Goal: Task Accomplishment & Management: Complete application form

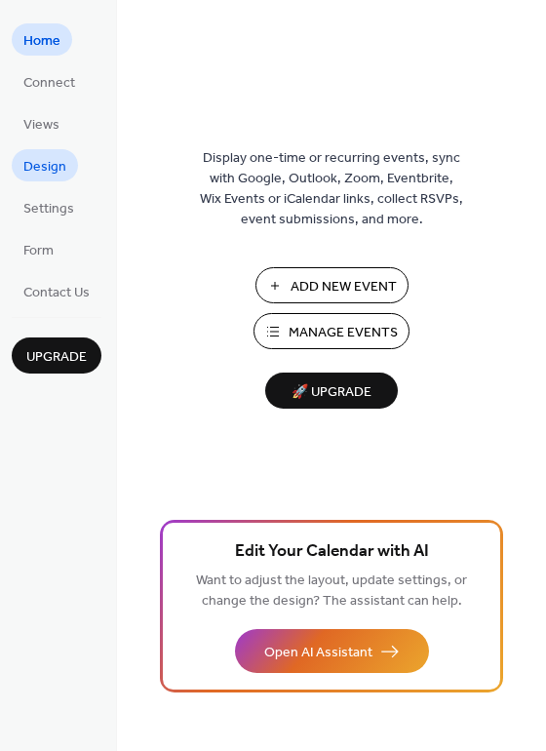
click at [38, 164] on span "Design" at bounding box center [44, 167] width 43 height 20
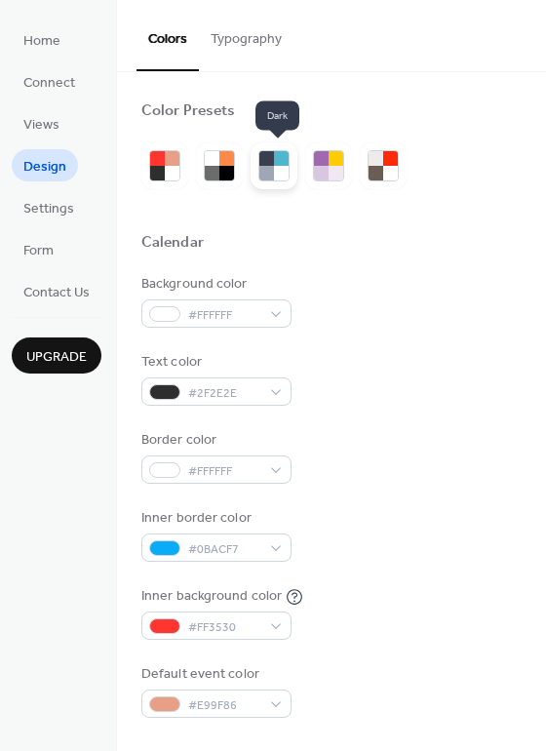
click at [274, 163] on div at bounding box center [266, 158] width 15 height 15
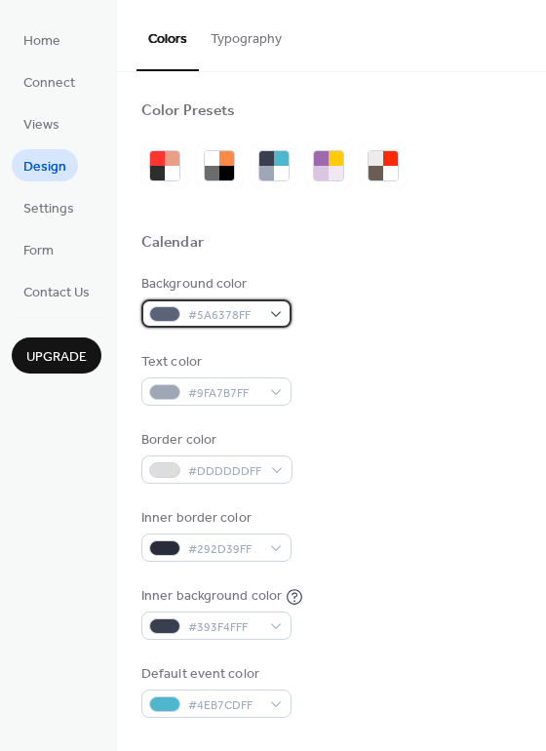
click at [292, 314] on div "#5A6378FF" at bounding box center [216, 313] width 150 height 28
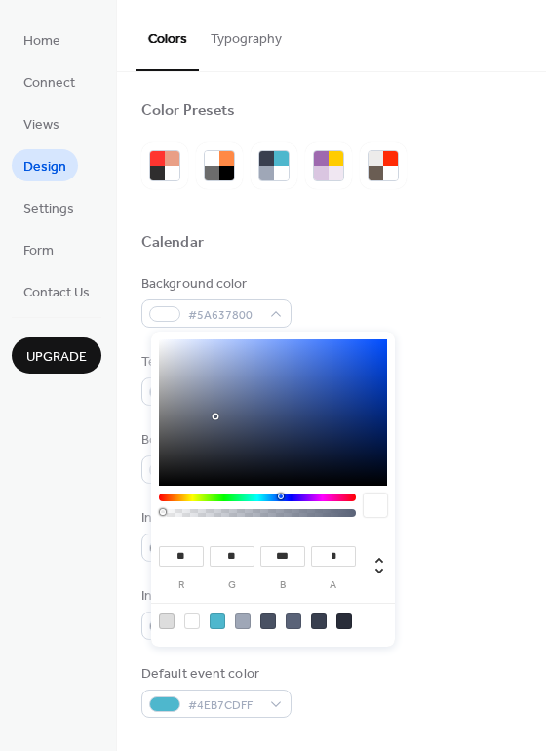
click at [162, 512] on div at bounding box center [257, 513] width 191 height 8
click at [191, 628] on div at bounding box center [192, 621] width 16 height 16
type input "***"
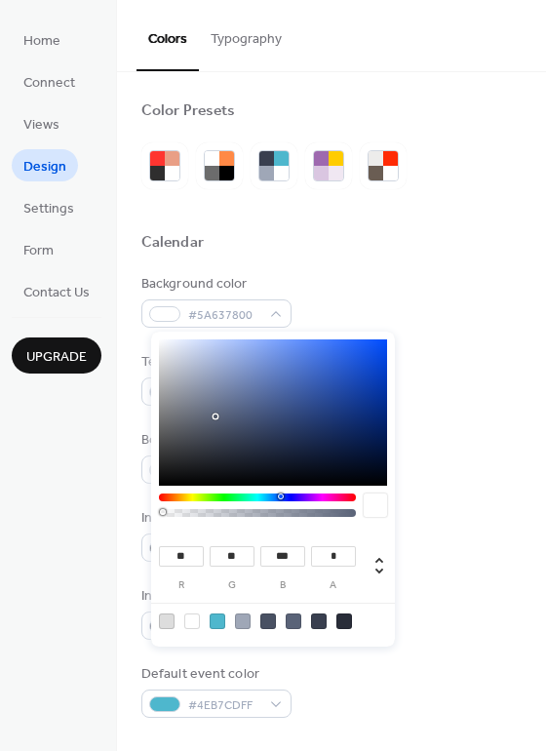
type input "*"
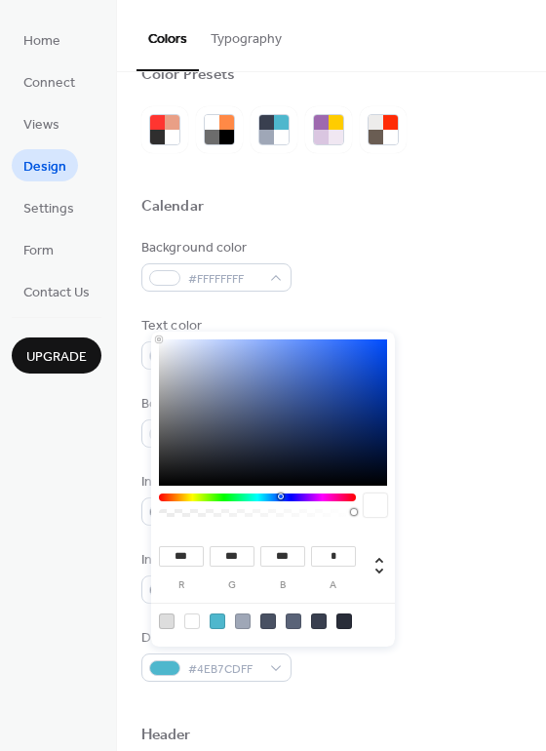
scroll to position [98, 0]
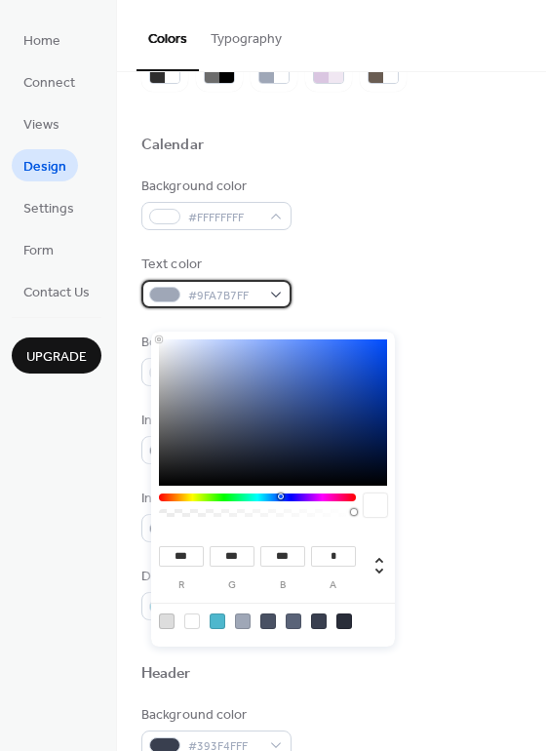
click at [179, 293] on div at bounding box center [164, 295] width 31 height 16
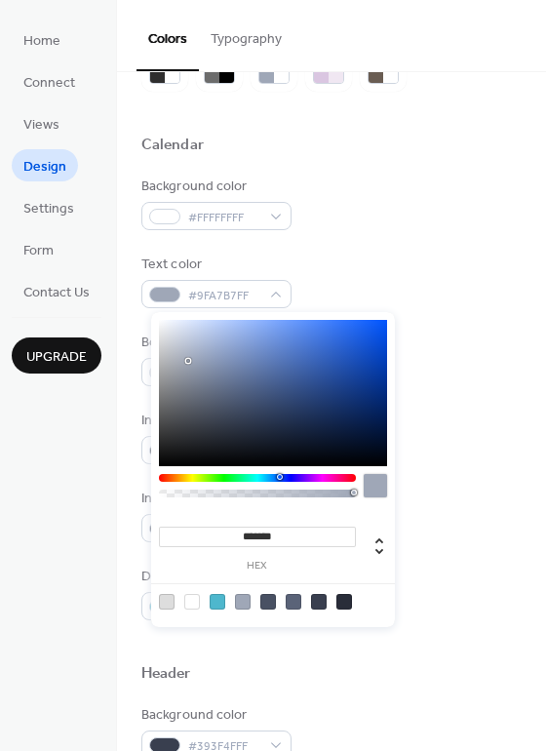
click at [188, 605] on div at bounding box center [192, 602] width 16 height 16
type input "*******"
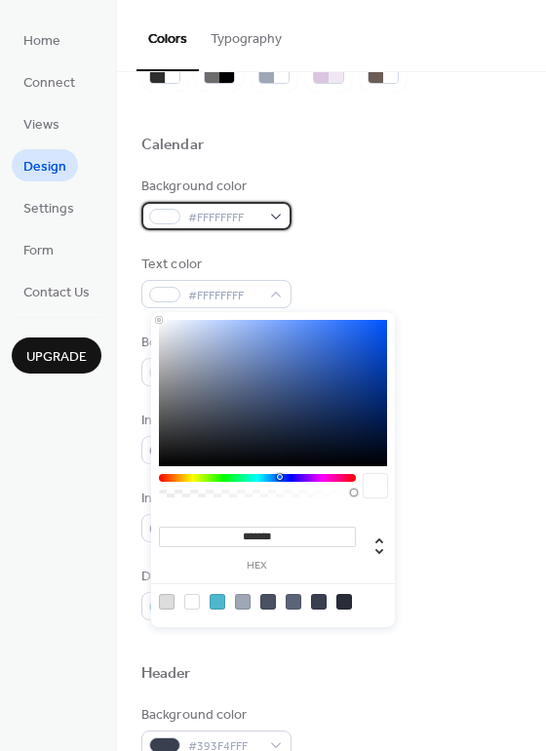
click at [220, 211] on span "#FFFFFFFF" at bounding box center [224, 218] width 72 height 20
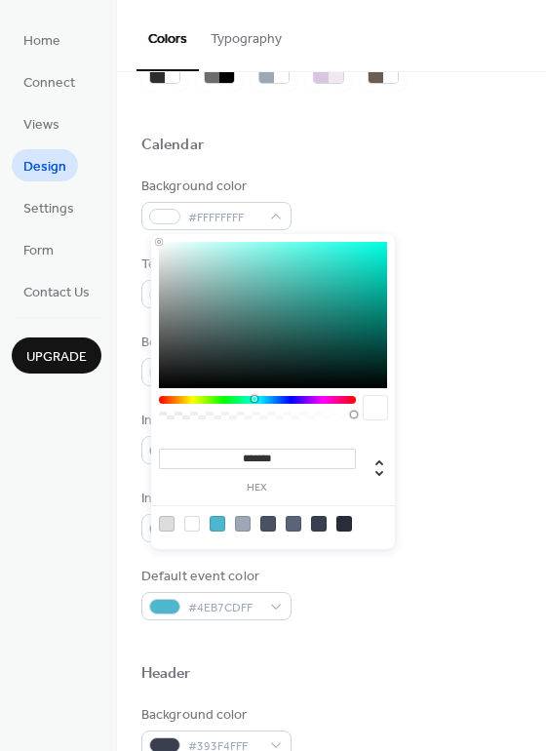
click at [254, 399] on div at bounding box center [257, 400] width 197 height 8
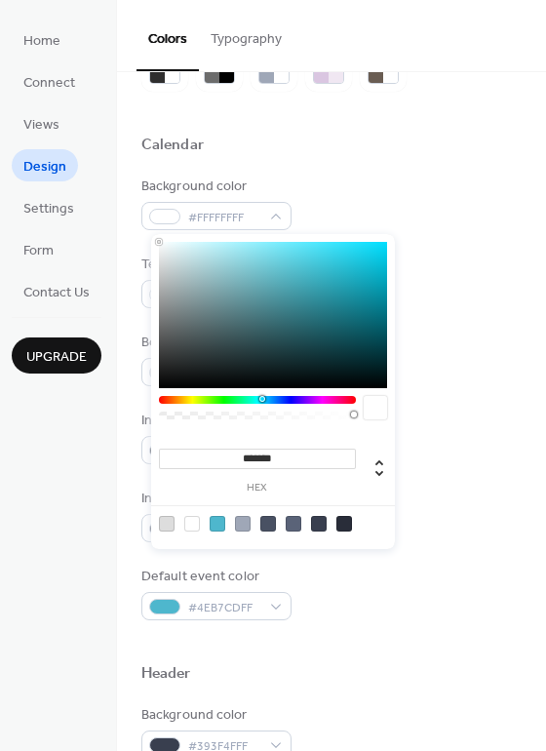
click at [262, 396] on div at bounding box center [257, 400] width 197 height 8
type input "*******"
click at [297, 248] on div at bounding box center [273, 315] width 228 height 146
click at [373, 410] on div at bounding box center [375, 407] width 23 height 23
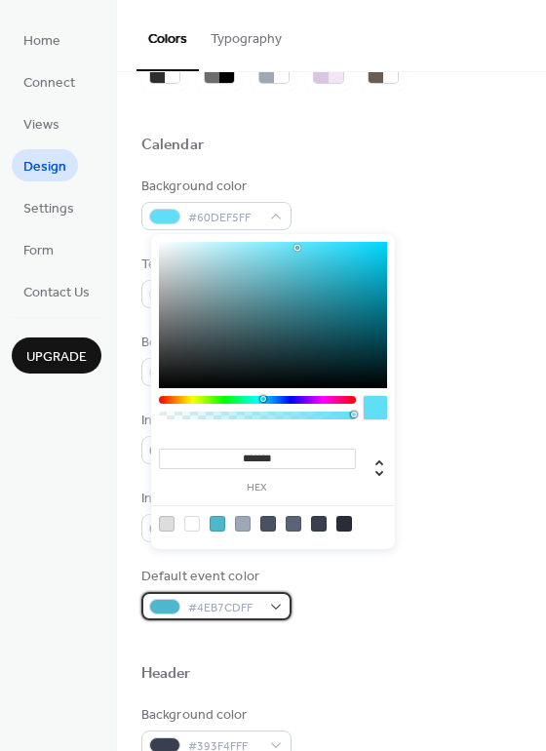
click at [235, 606] on span "#4EB7CDFF" at bounding box center [224, 608] width 72 height 20
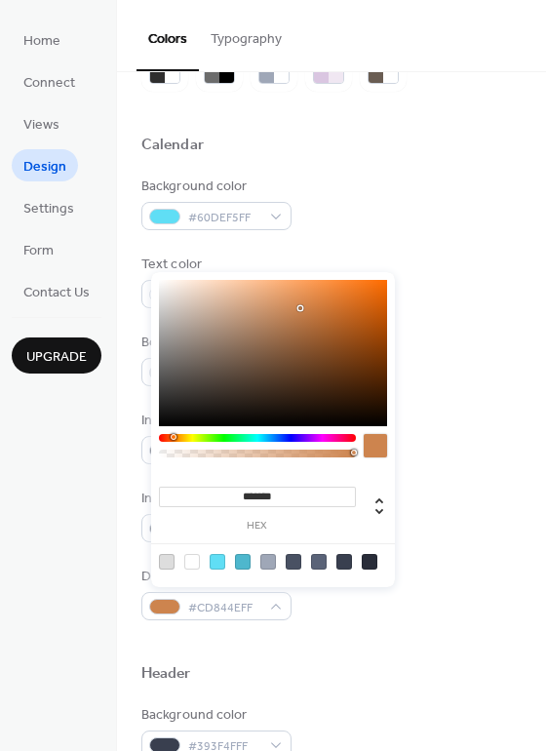
click at [173, 437] on div at bounding box center [257, 438] width 197 height 8
click at [370, 284] on div at bounding box center [273, 353] width 228 height 146
type input "*******"
click at [377, 282] on div at bounding box center [273, 353] width 228 height 146
click at [374, 450] on div at bounding box center [375, 445] width 23 height 23
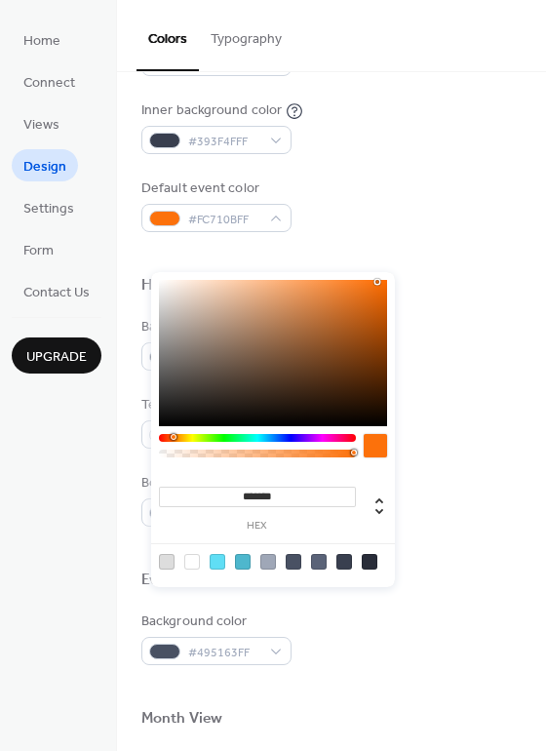
scroll to position [488, 0]
drag, startPoint x: 261, startPoint y: 276, endPoint x: 334, endPoint y: 276, distance: 73.1
click at [334, 276] on div "******* hex" at bounding box center [273, 429] width 244 height 315
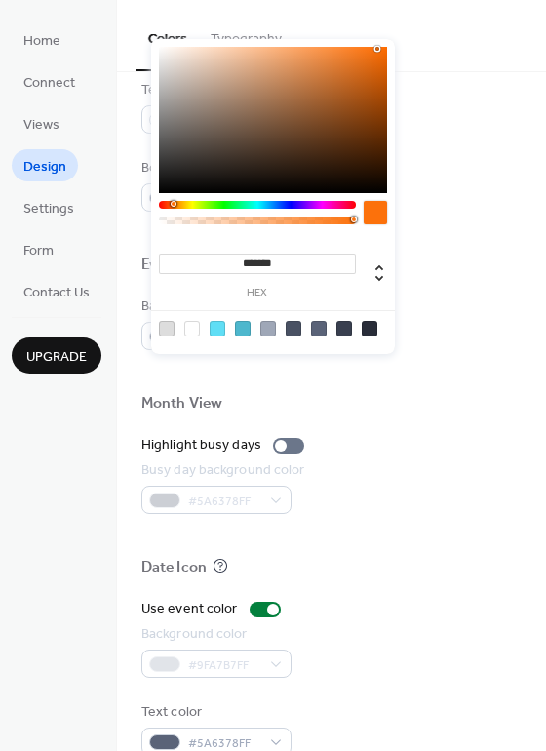
scroll to position [835, 0]
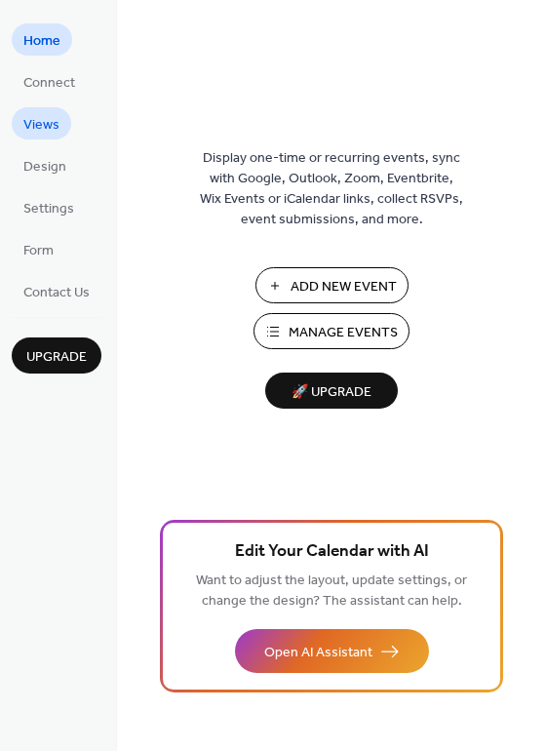
click at [44, 131] on span "Views" at bounding box center [41, 125] width 36 height 20
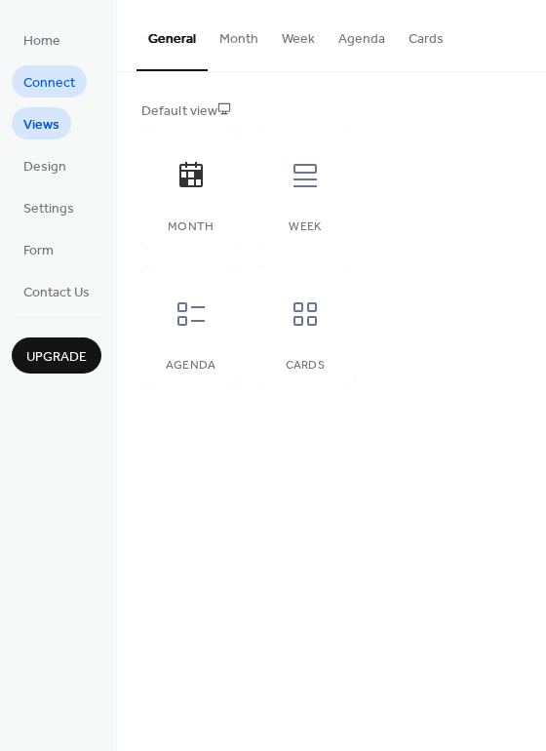
click at [54, 84] on span "Connect" at bounding box center [49, 83] width 52 height 20
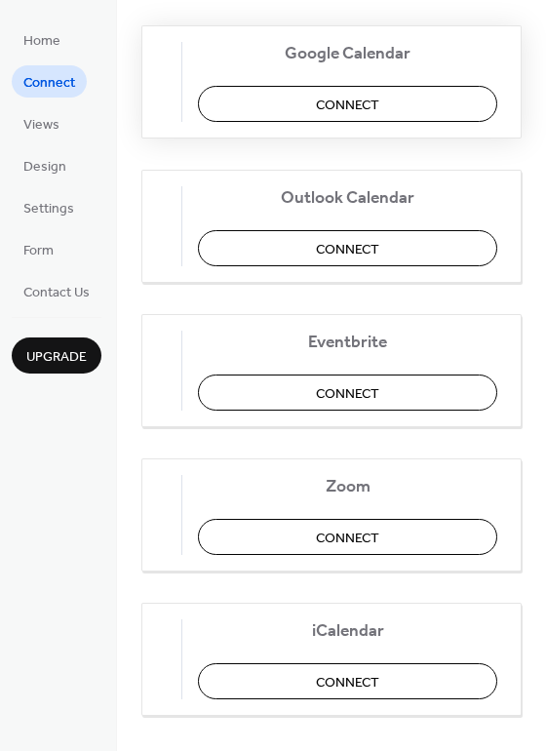
scroll to position [390, 0]
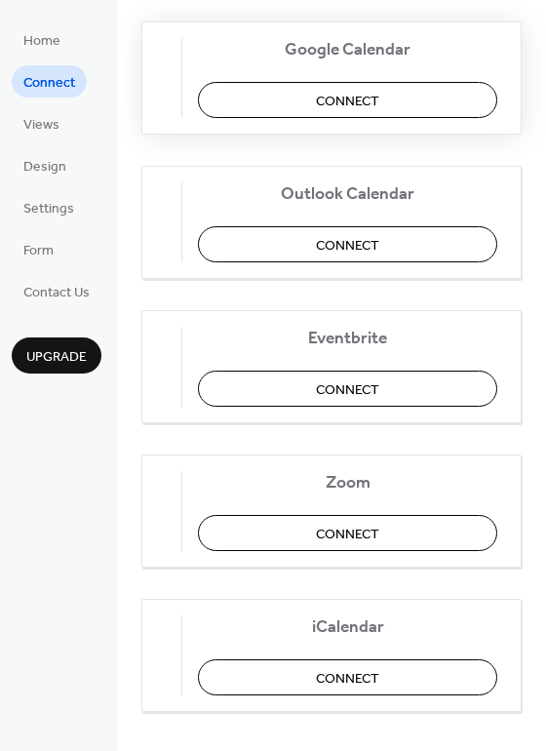
click at [358, 106] on span "Connect" at bounding box center [347, 101] width 63 height 20
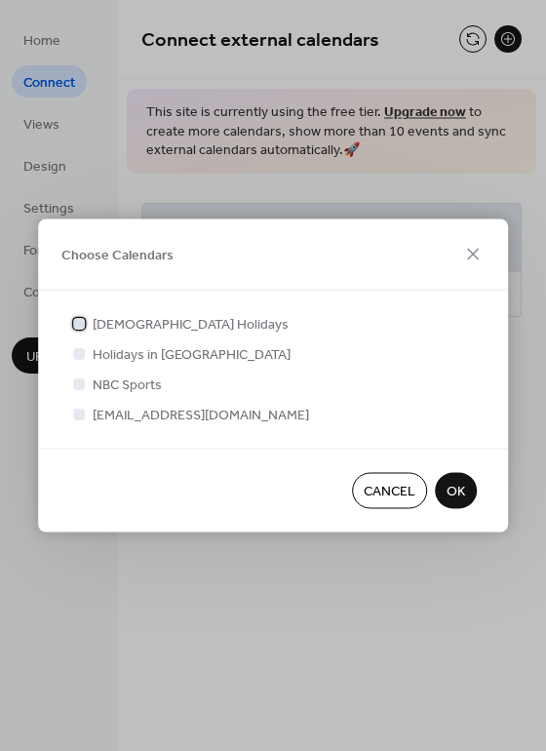
click at [77, 317] on div at bounding box center [79, 323] width 12 height 12
click at [75, 347] on div at bounding box center [79, 353] width 12 height 12
click at [76, 347] on div at bounding box center [79, 353] width 12 height 12
click at [73, 419] on div at bounding box center [79, 414] width 12 height 12
click at [75, 419] on div at bounding box center [79, 414] width 12 height 12
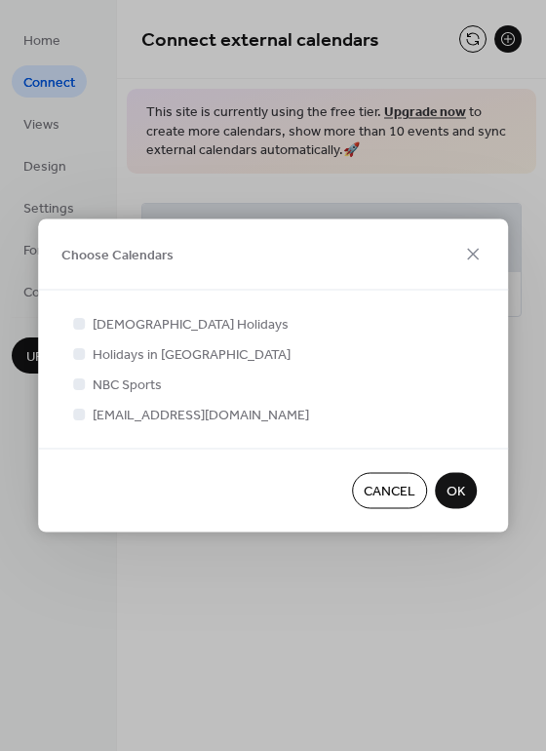
click at [76, 419] on div at bounding box center [79, 414] width 12 height 12
click at [78, 319] on icon at bounding box center [79, 323] width 8 height 8
click at [81, 419] on div at bounding box center [79, 414] width 12 height 12
click at [77, 350] on div at bounding box center [79, 353] width 12 height 12
click at [77, 347] on div at bounding box center [79, 353] width 12 height 12
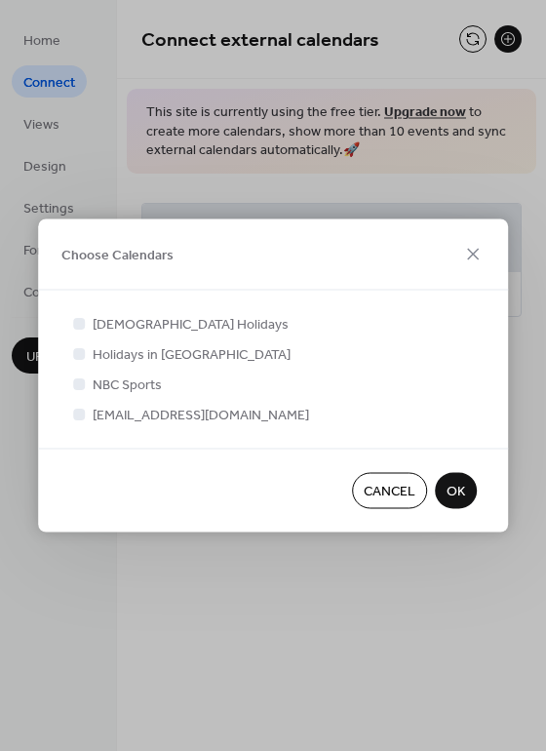
click at [75, 347] on div at bounding box center [79, 353] width 12 height 12
click at [77, 347] on div at bounding box center [79, 353] width 12 height 12
click at [447, 502] on span "OK" at bounding box center [456, 492] width 19 height 20
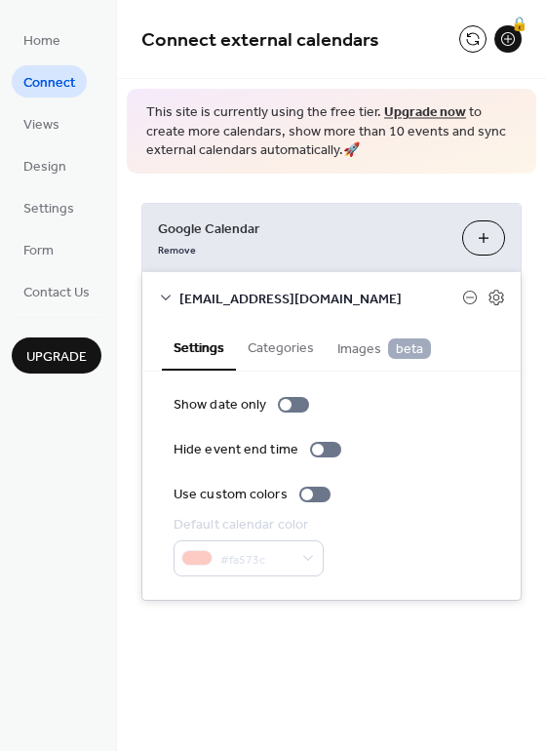
click at [386, 355] on span "Images beta" at bounding box center [384, 348] width 94 height 21
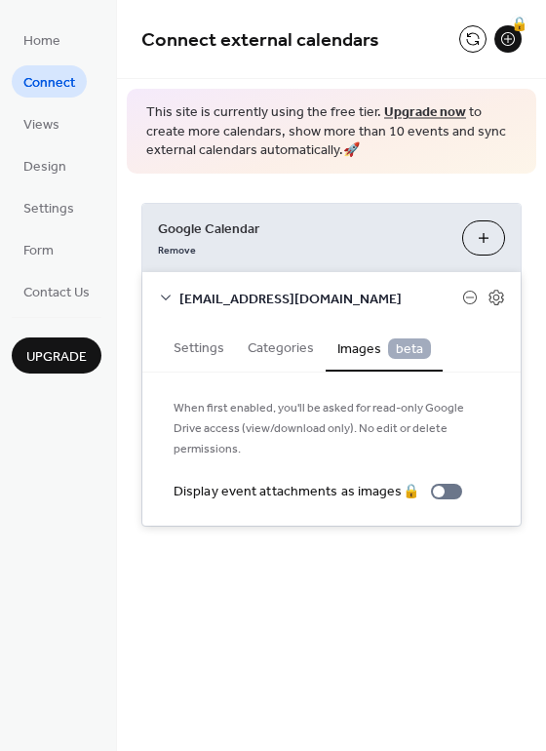
click at [283, 351] on button "Categories" at bounding box center [281, 346] width 90 height 45
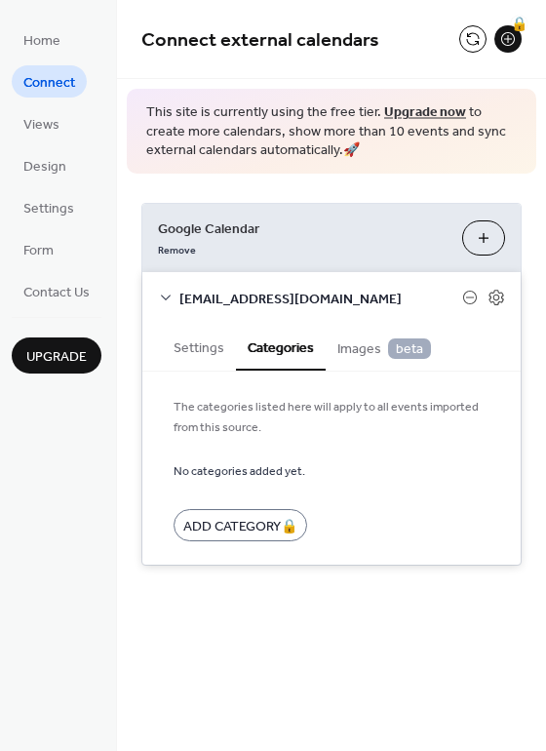
click at [216, 356] on button "Settings" at bounding box center [199, 346] width 74 height 45
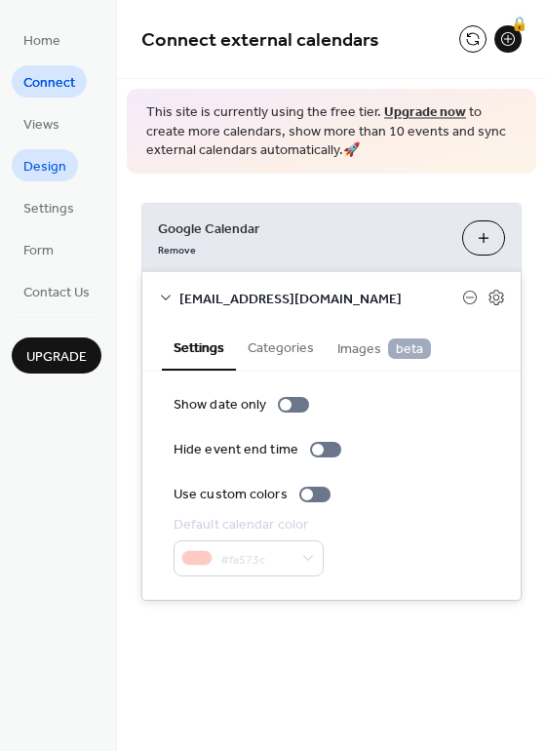
click at [39, 165] on span "Design" at bounding box center [44, 167] width 43 height 20
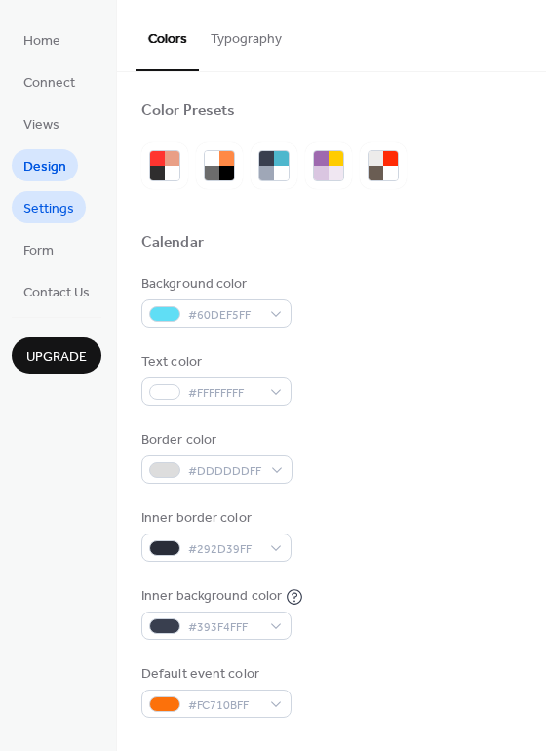
click at [45, 207] on span "Settings" at bounding box center [48, 209] width 51 height 20
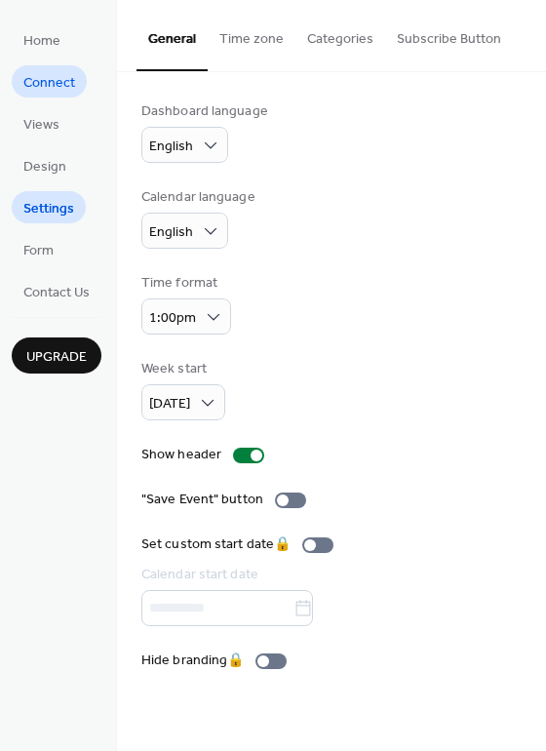
click at [38, 83] on span "Connect" at bounding box center [49, 83] width 52 height 20
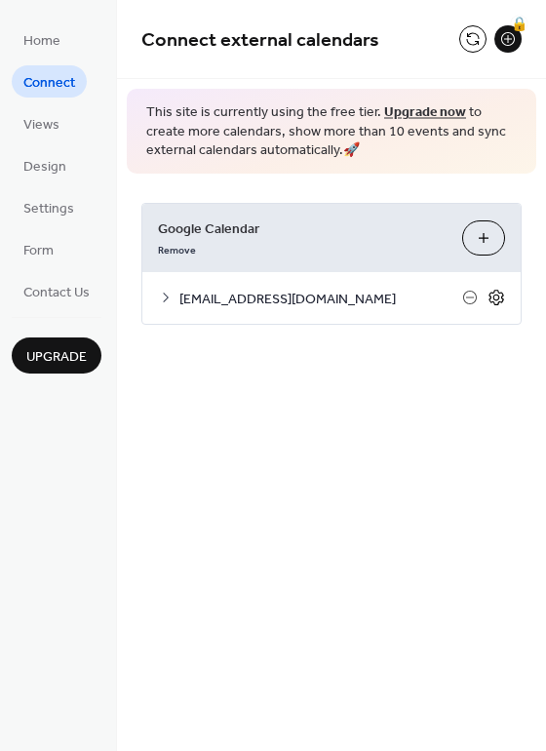
click at [491, 302] on icon at bounding box center [497, 298] width 18 height 18
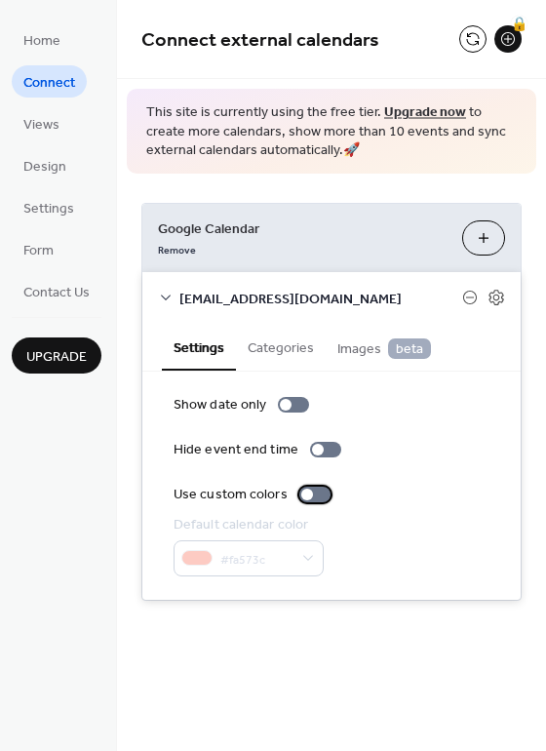
click at [331, 500] on div at bounding box center [314, 495] width 31 height 16
click at [292, 411] on div at bounding box center [286, 405] width 12 height 12
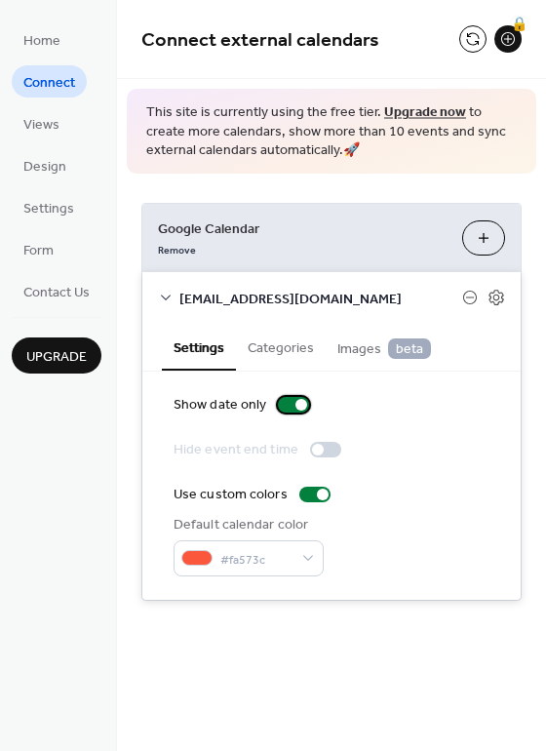
click at [307, 411] on div at bounding box center [301, 405] width 12 height 12
click at [310, 357] on button "Categories" at bounding box center [281, 346] width 90 height 45
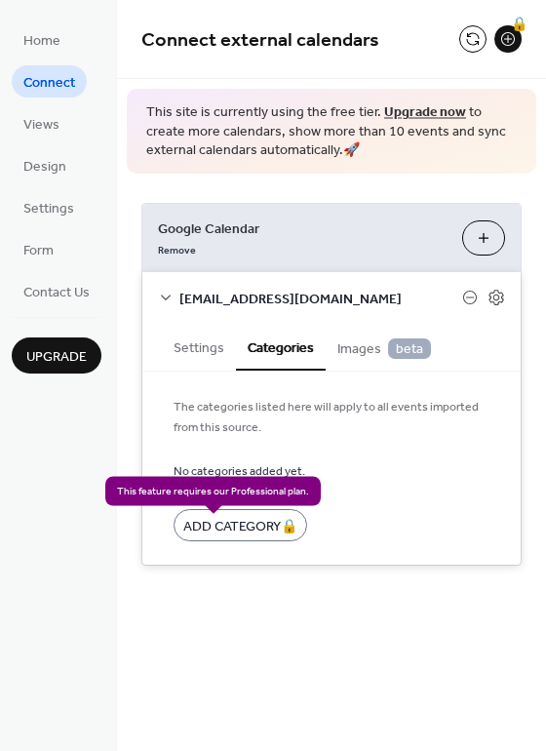
click at [270, 533] on div "Add Category 🔒" at bounding box center [241, 525] width 134 height 32
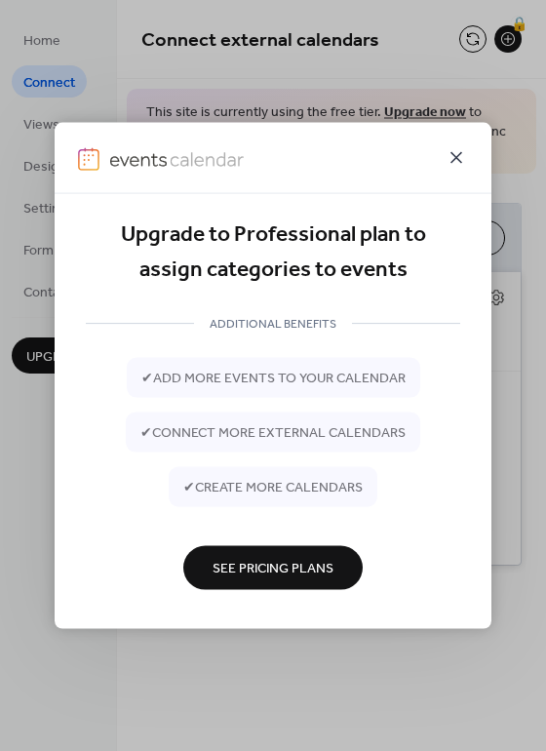
click at [455, 149] on icon at bounding box center [456, 157] width 23 height 23
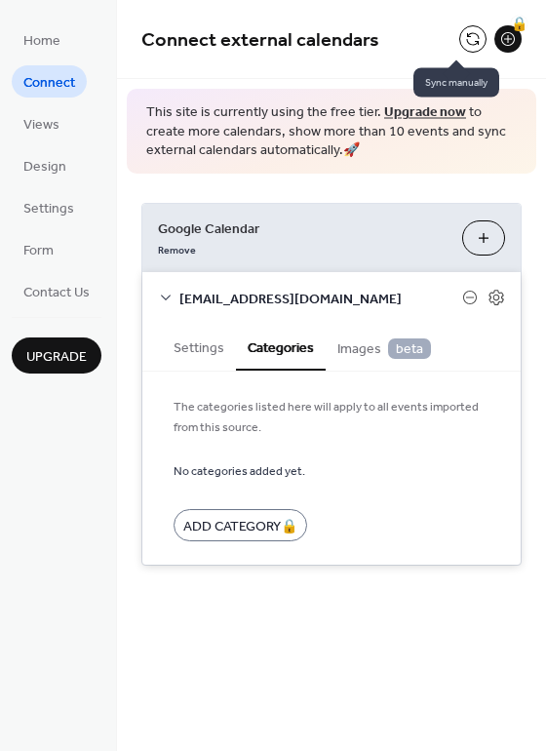
click at [473, 36] on button at bounding box center [472, 38] width 27 height 27
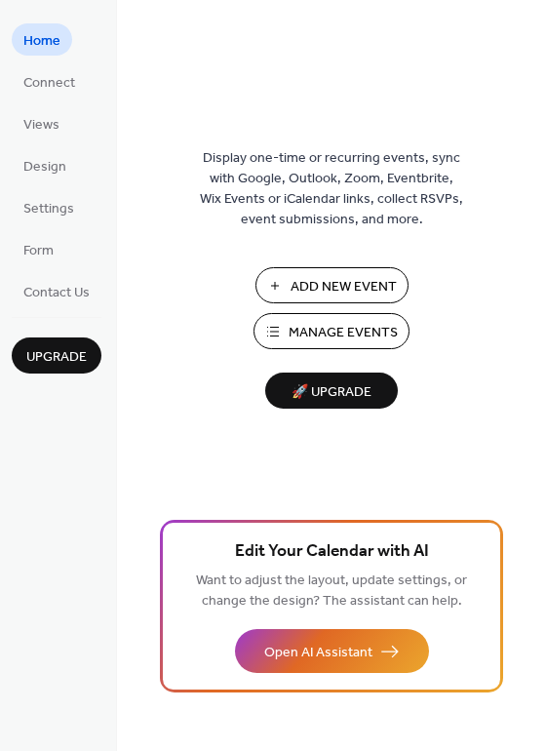
click at [336, 297] on span "Add New Event" at bounding box center [344, 287] width 106 height 20
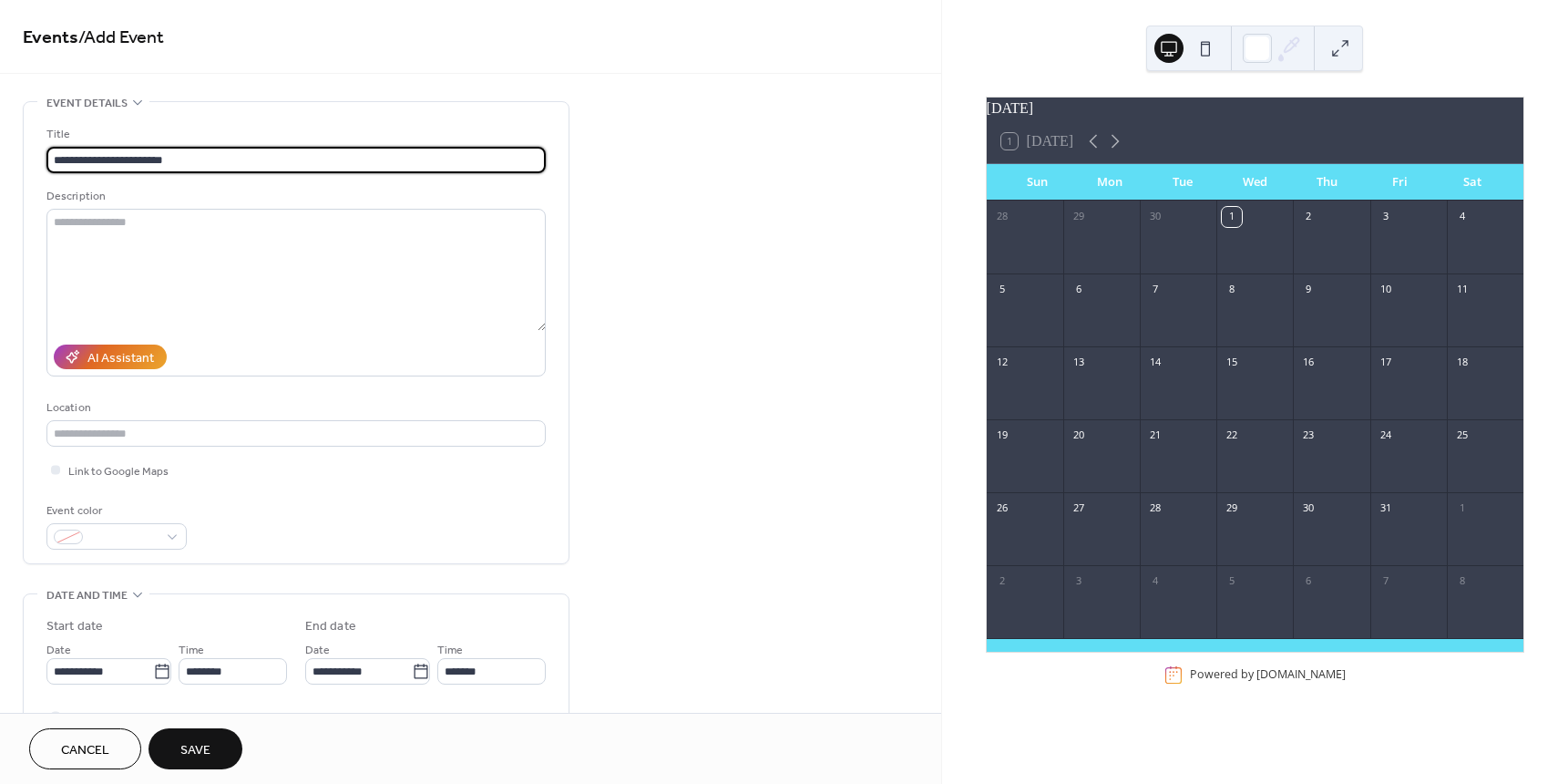
type input "**********"
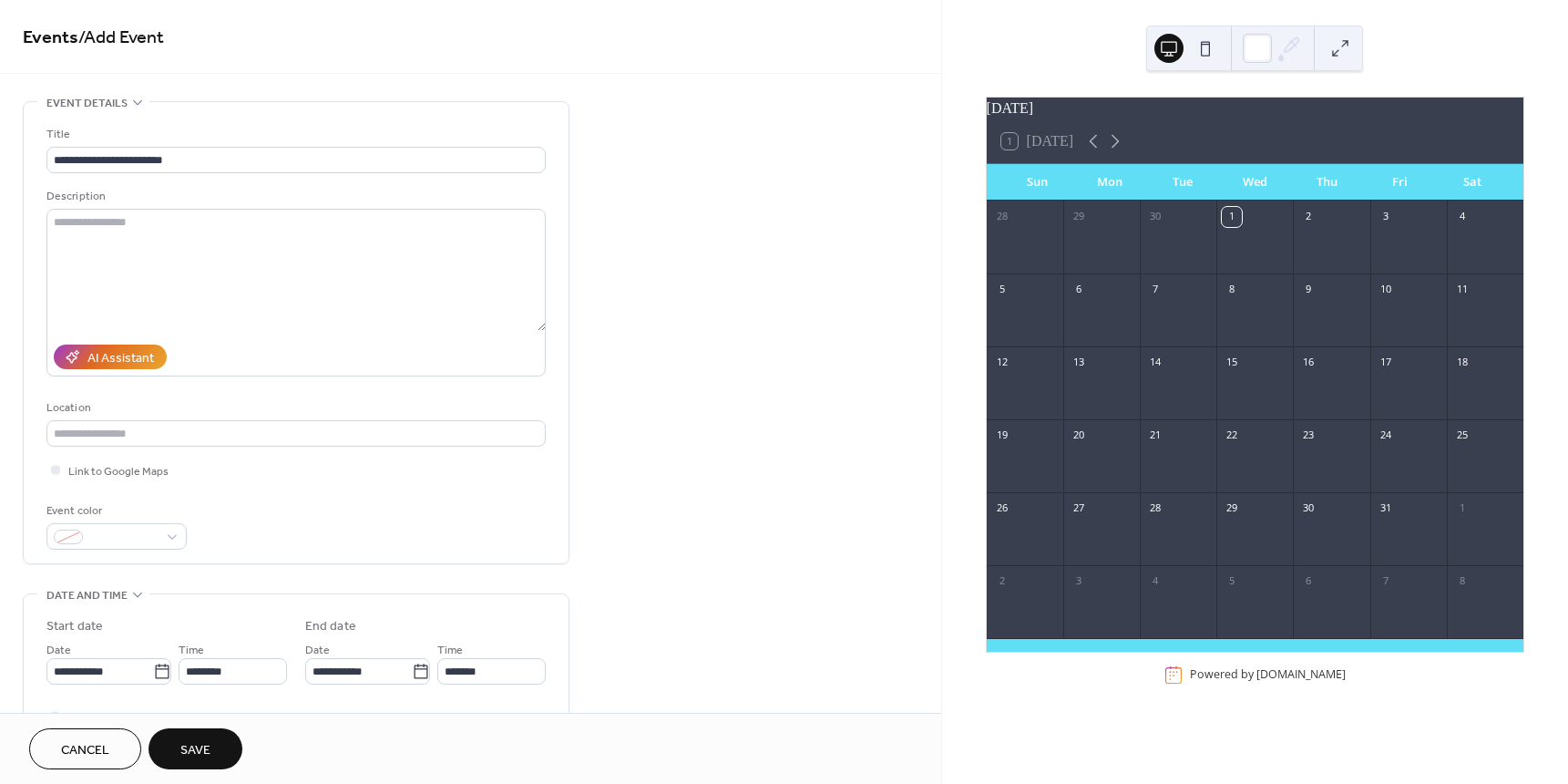
click at [1162, 519] on div "28" at bounding box center [1155, 507] width 20 height 20
click at [1165, 519] on div "28" at bounding box center [1155, 507] width 20 height 20
click at [158, 433] on input "text" at bounding box center [296, 434] width 499 height 26
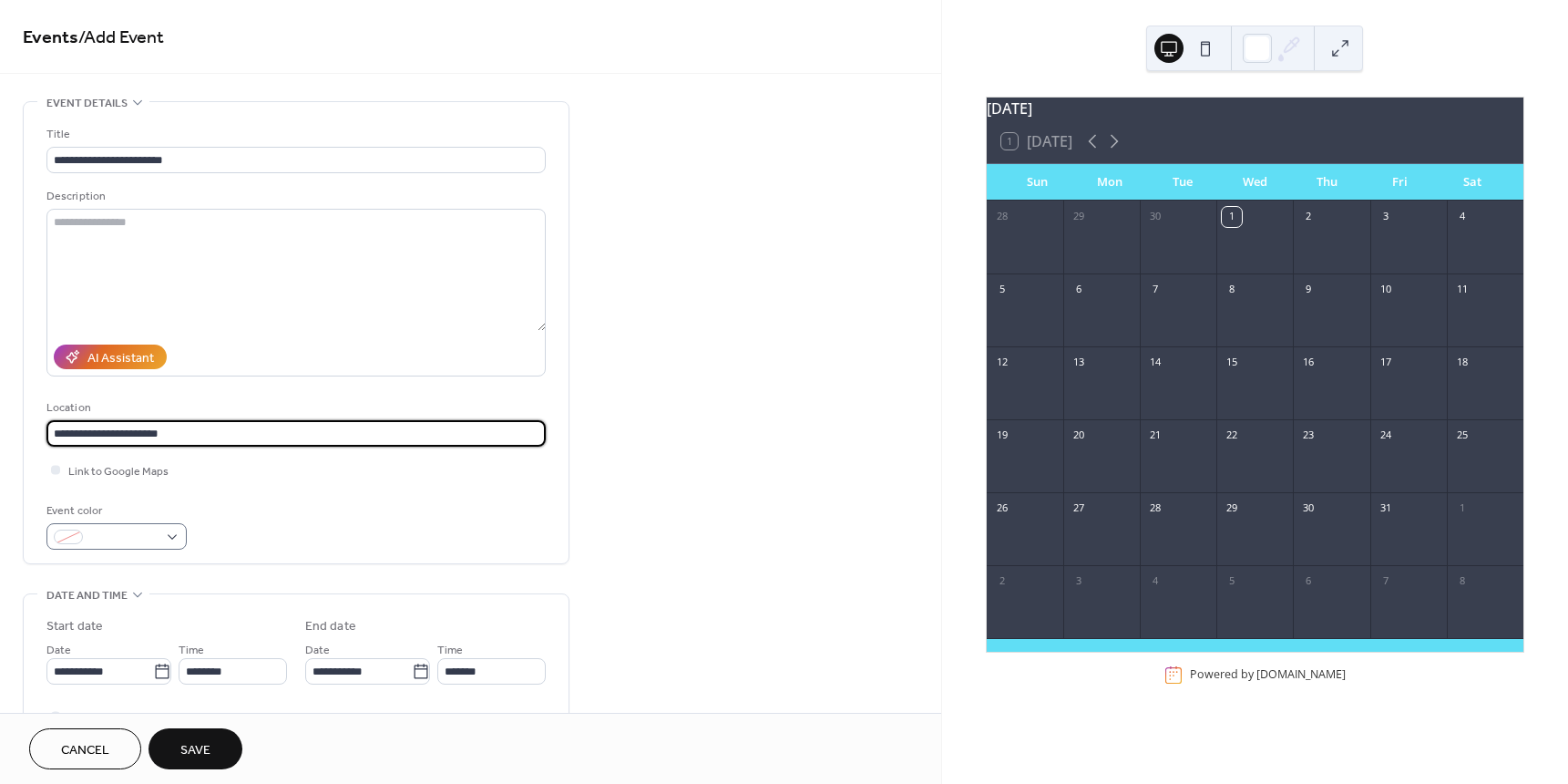
type input "**********"
click at [82, 540] on div at bounding box center [117, 536] width 140 height 26
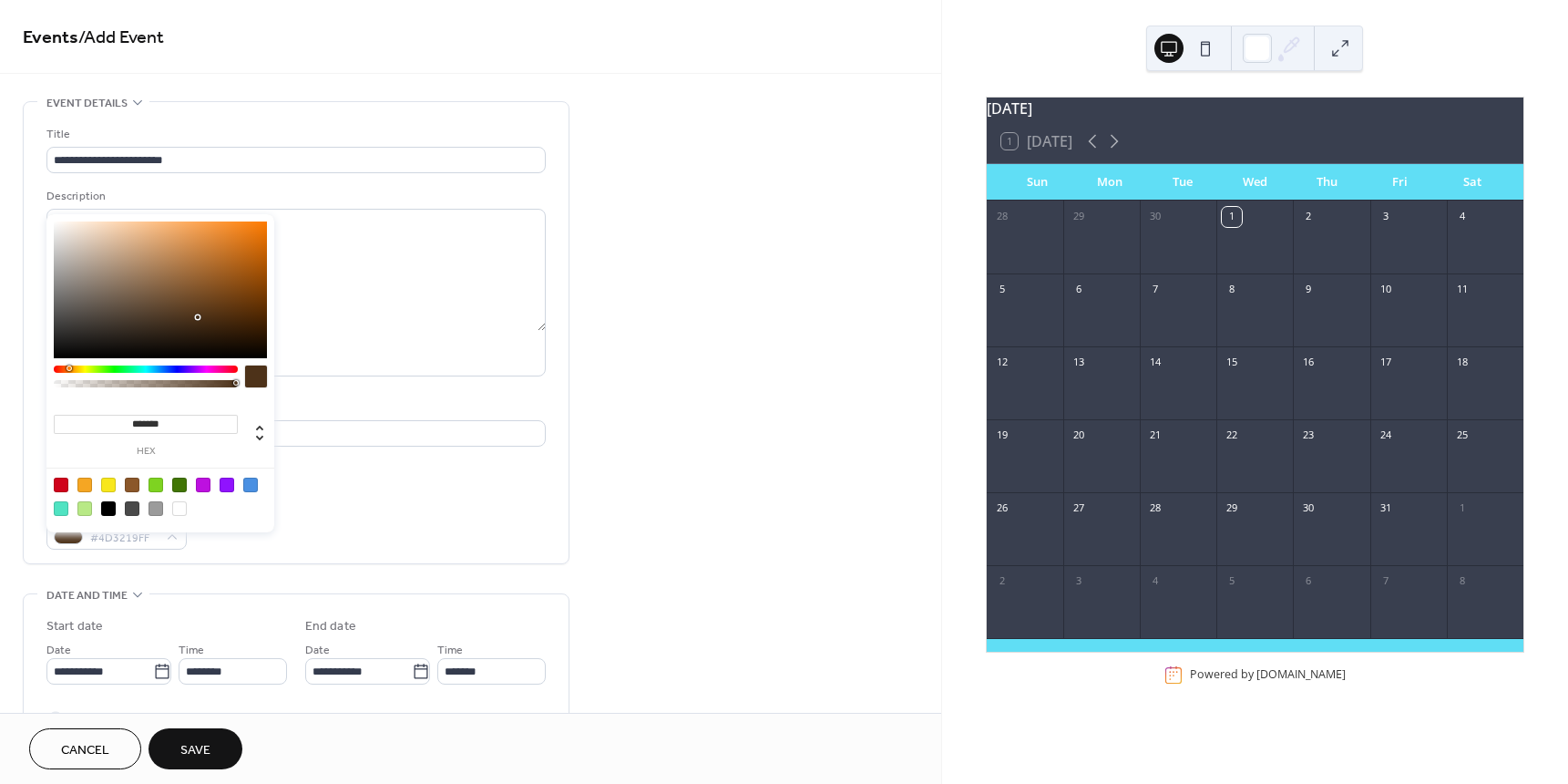
click at [68, 366] on div at bounding box center [146, 369] width 184 height 7
type input "*******"
click at [254, 222] on div at bounding box center [161, 290] width 213 height 136
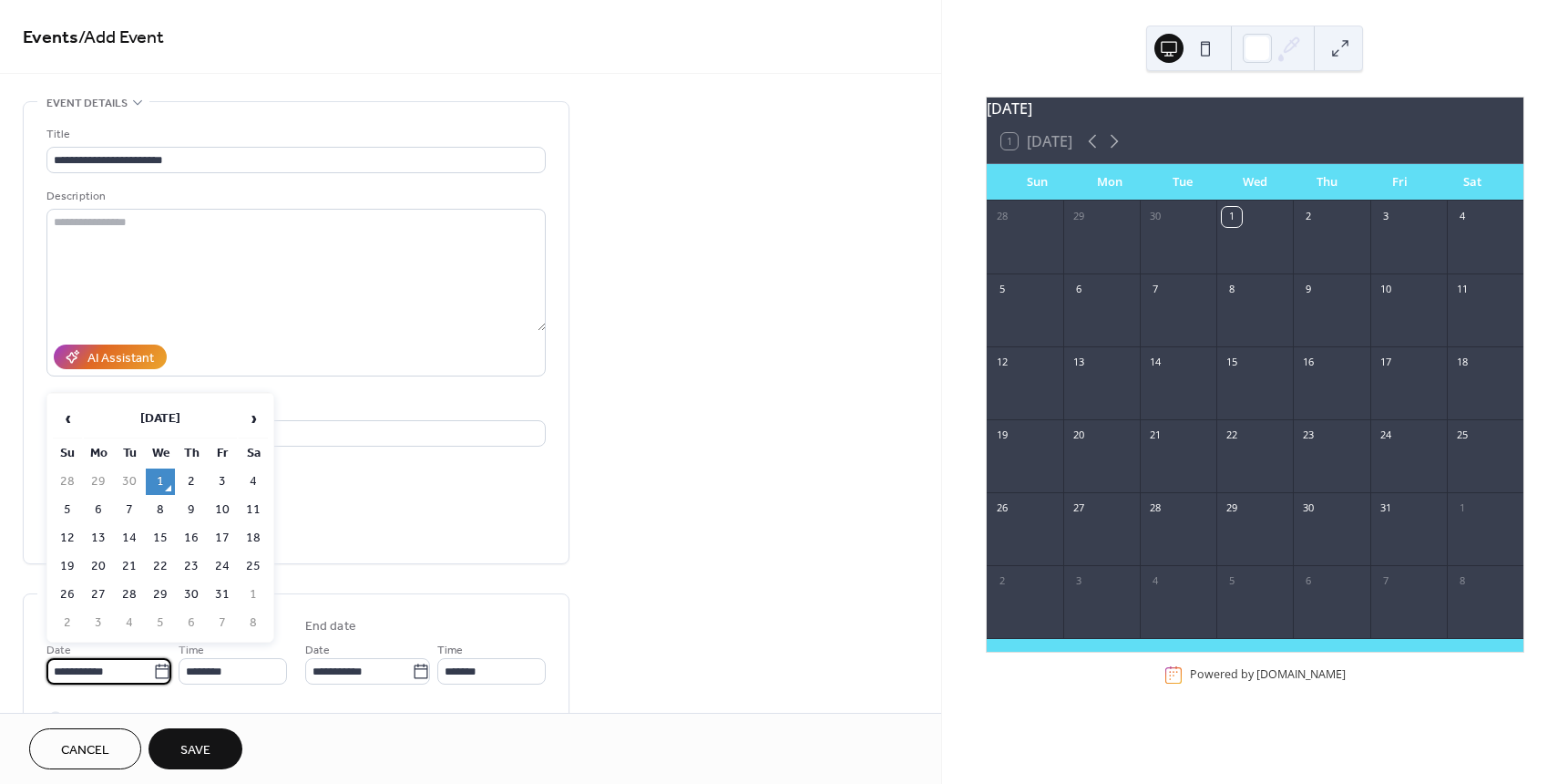
click at [99, 677] on input "**********" at bounding box center [100, 671] width 107 height 26
click at [129, 607] on td "28" at bounding box center [129, 594] width 29 height 26
type input "**********"
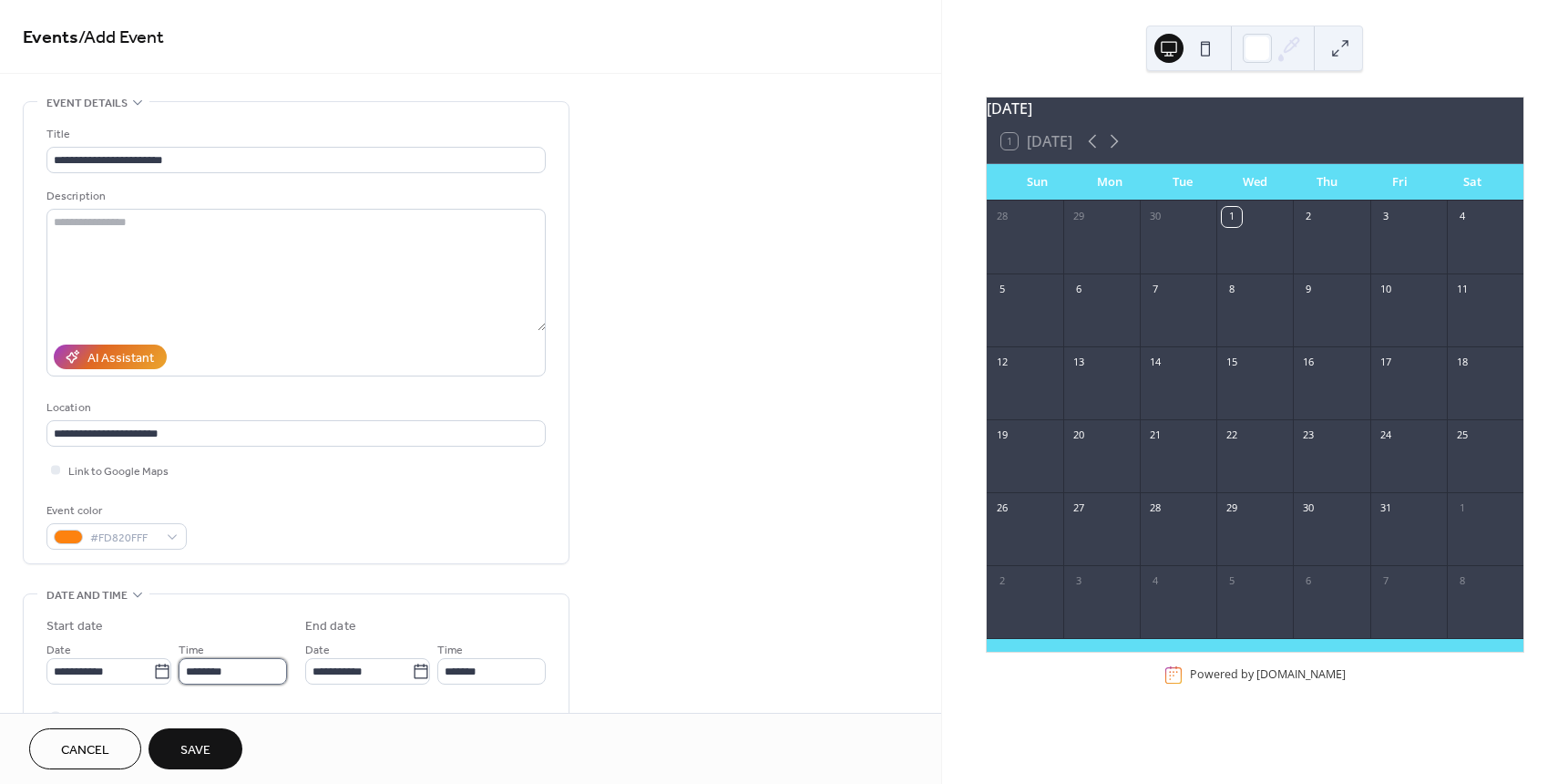
click at [189, 679] on input "********" at bounding box center [233, 671] width 108 height 26
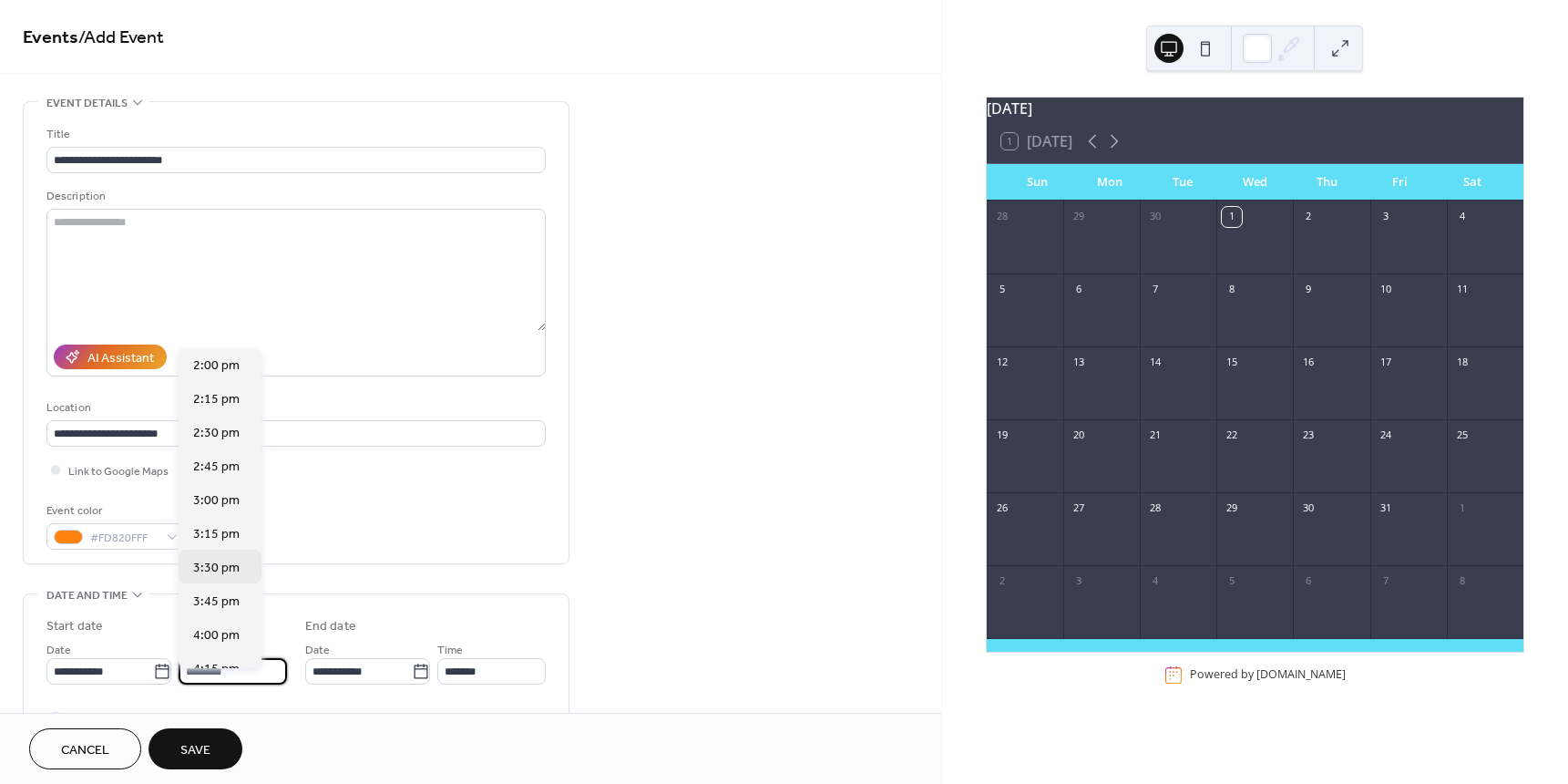
scroll to position [1891, 0]
click at [209, 495] on span "3:00 pm" at bounding box center [217, 499] width 47 height 19
type input "*******"
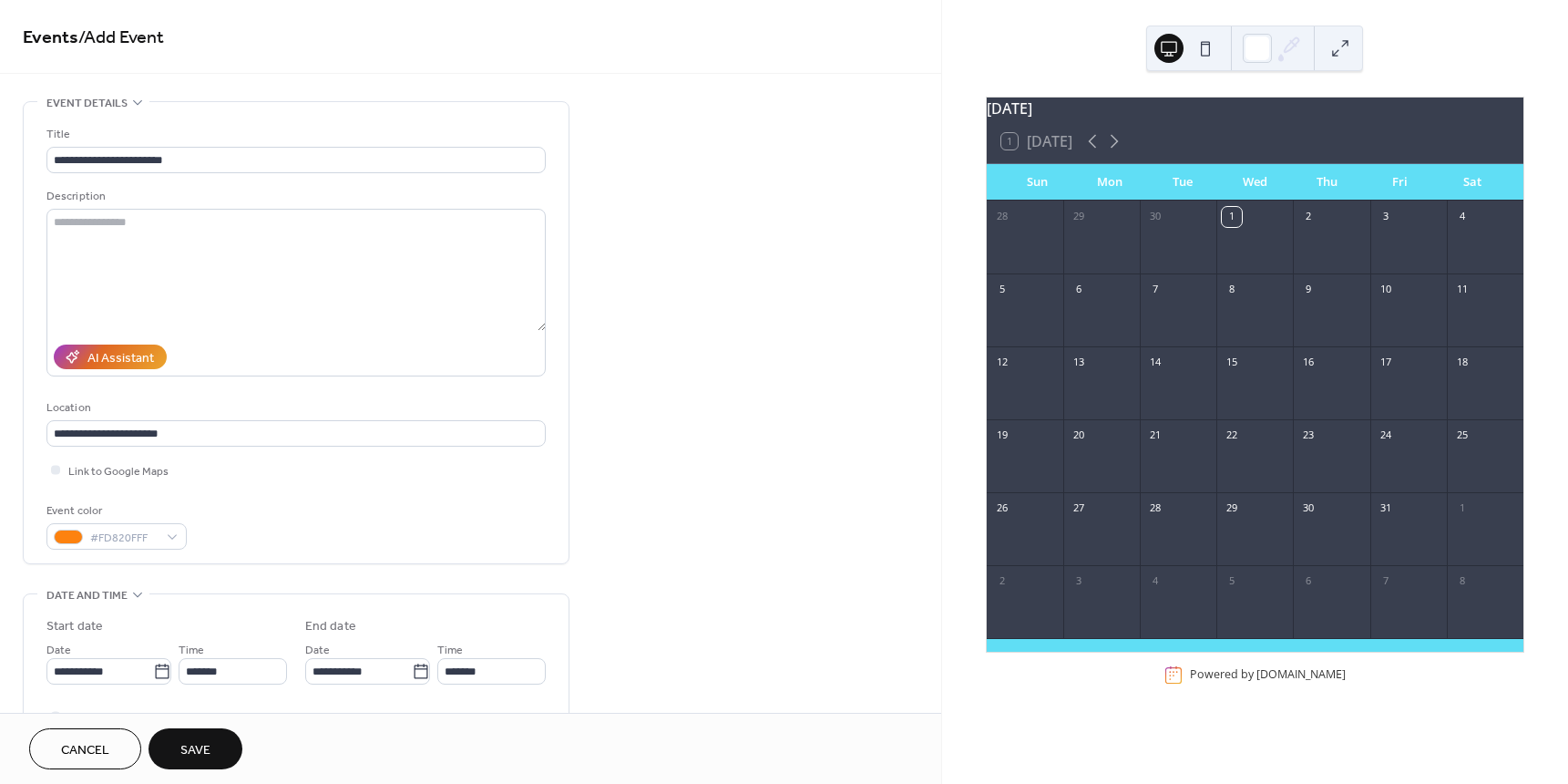
click at [197, 743] on span "Save" at bounding box center [195, 750] width 30 height 19
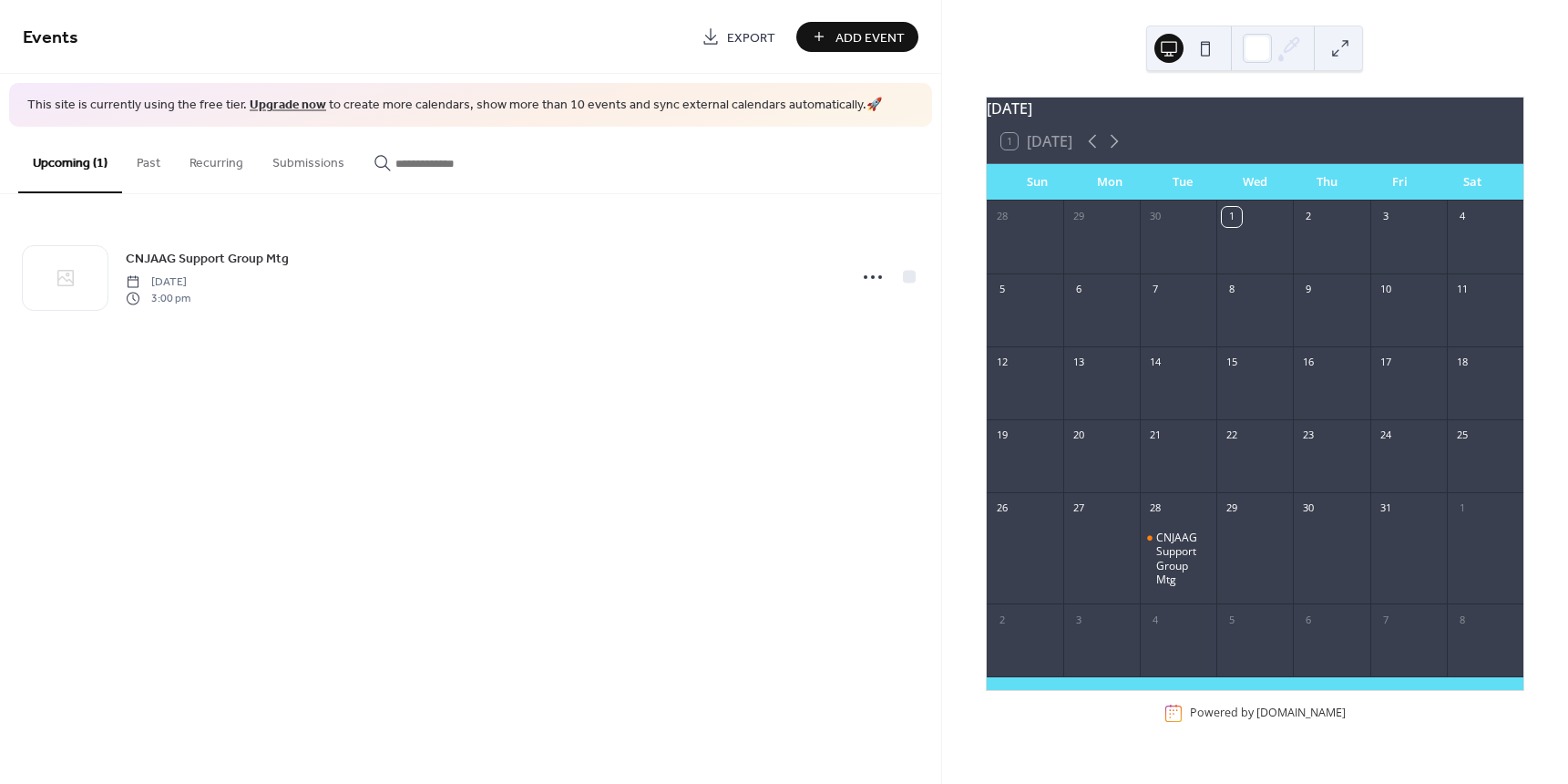
click at [1333, 50] on button at bounding box center [1340, 48] width 29 height 29
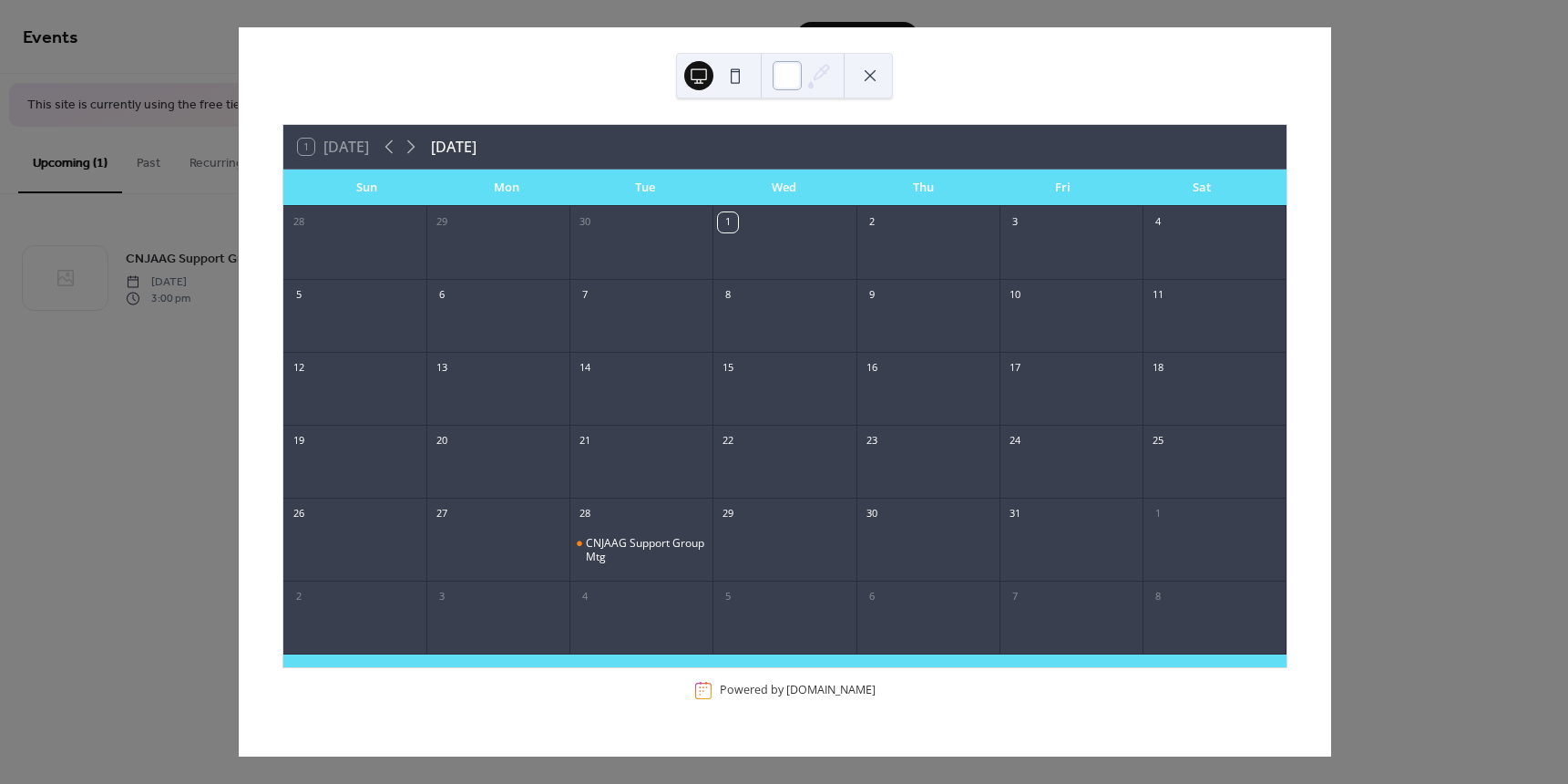
click at [785, 72] on div at bounding box center [787, 75] width 29 height 29
click at [972, 59] on div "1 Today October 2025 Sun Mon Tue Wed Thu Fri Sat 28 29 30 1 2 3 4 5 6 7 8 9 10 …" at bounding box center [784, 392] width 1092 height 729
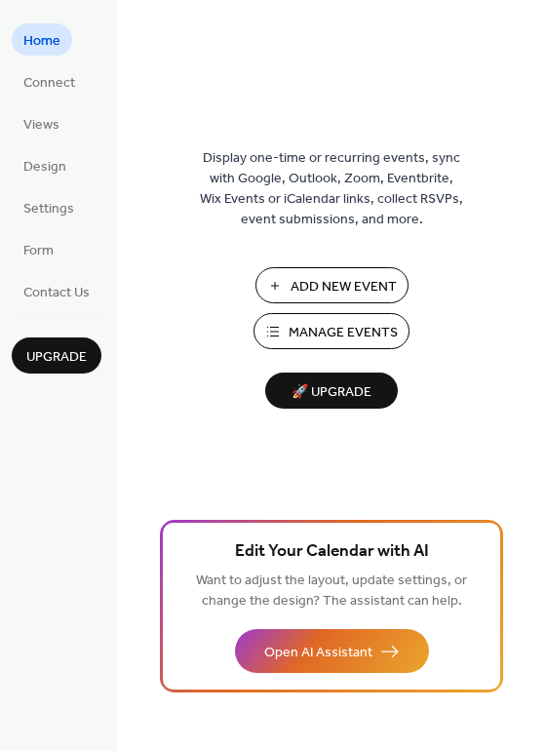
click at [311, 343] on span "Manage Events" at bounding box center [343, 333] width 109 height 20
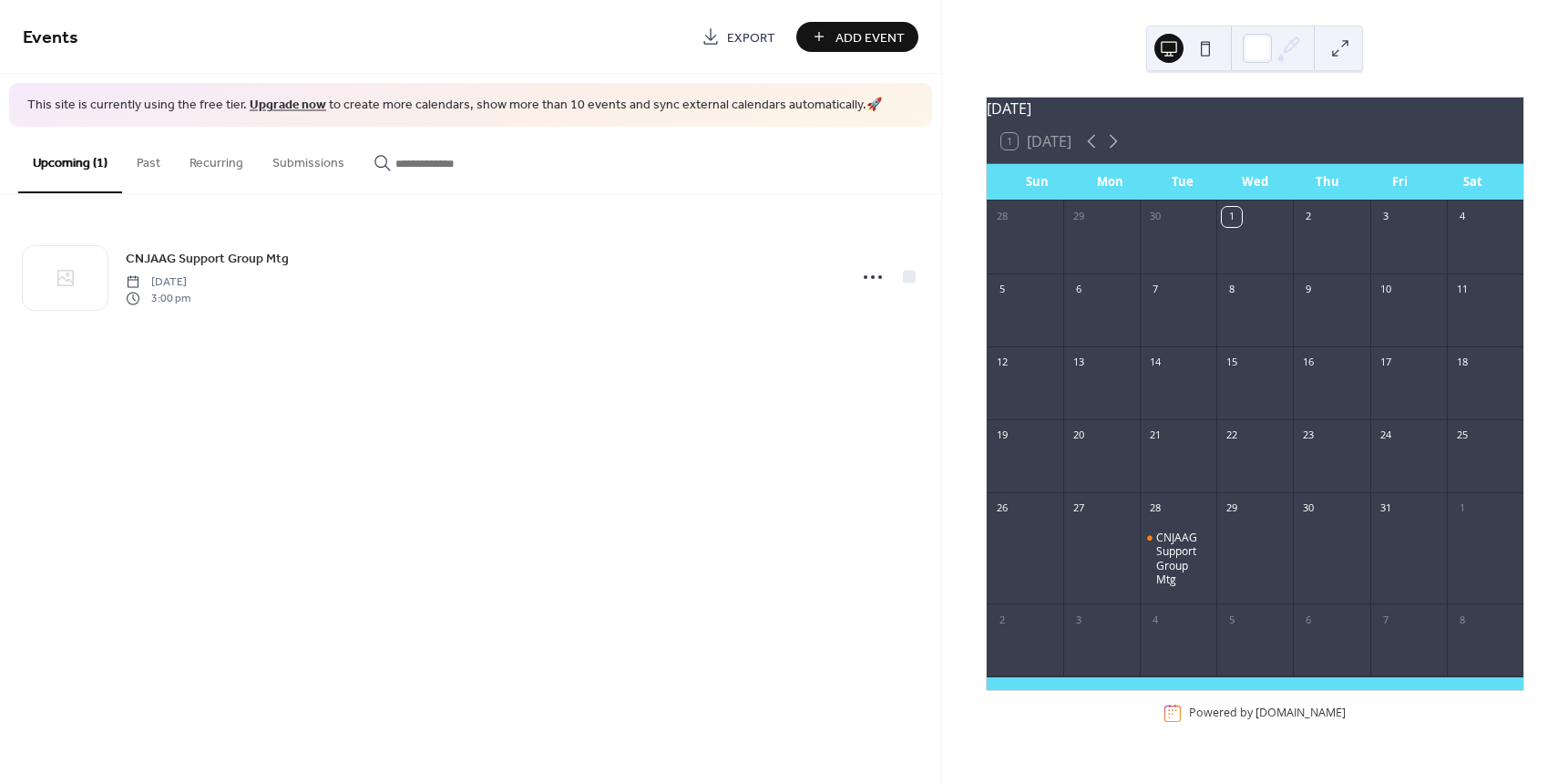
click at [235, 183] on button "Recurring" at bounding box center [216, 159] width 83 height 64
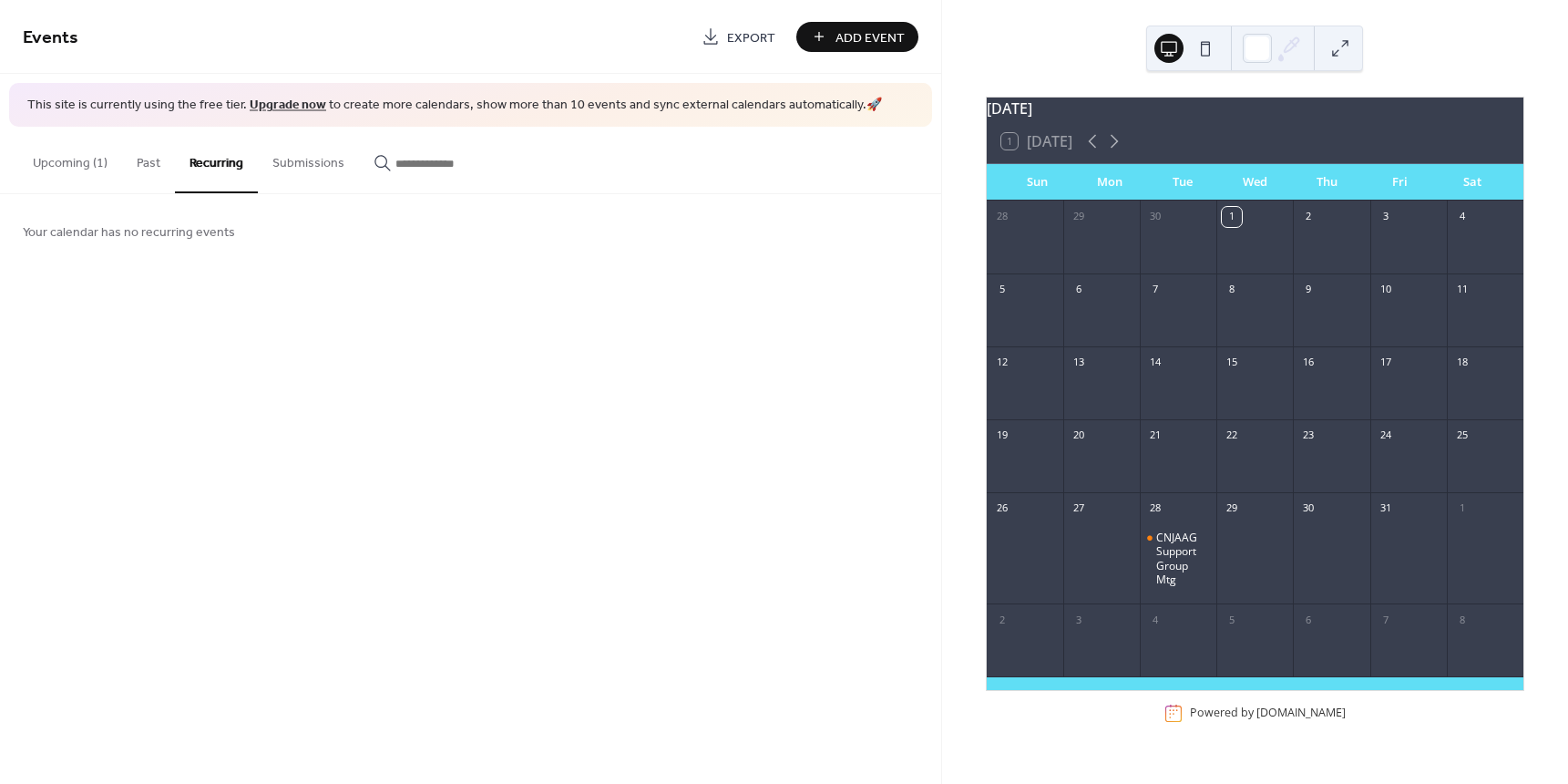
click at [853, 32] on span "Add Event" at bounding box center [870, 37] width 69 height 19
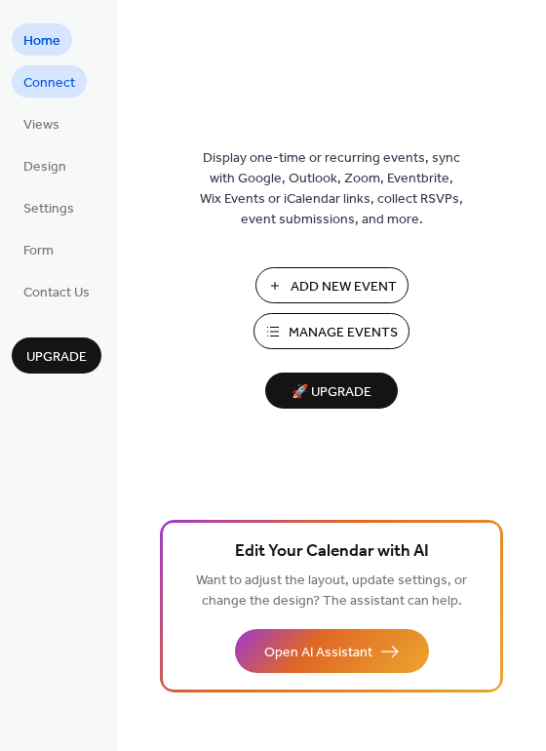
click at [56, 85] on span "Connect" at bounding box center [49, 83] width 52 height 20
